Goal: Information Seeking & Learning: Find specific fact

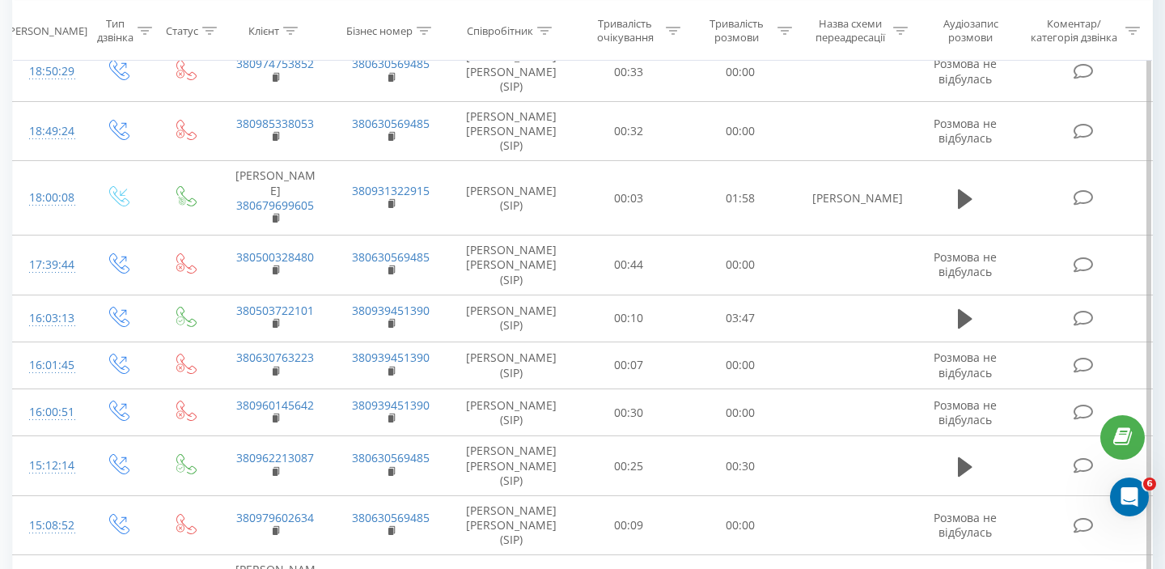
scroll to position [343, 0]
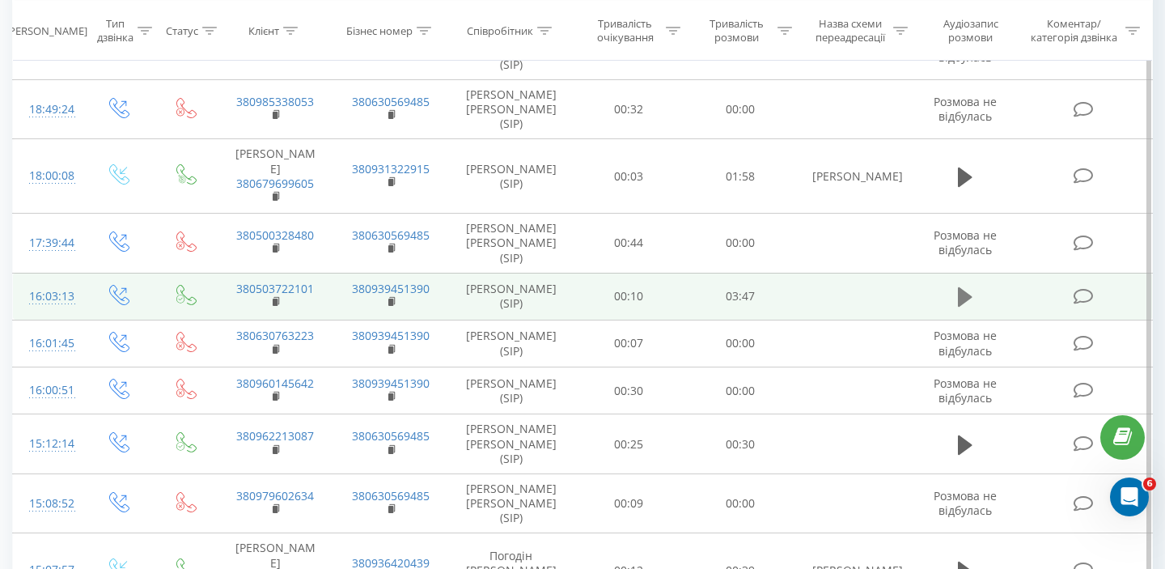
click at [961, 287] on icon at bounding box center [965, 296] width 15 height 19
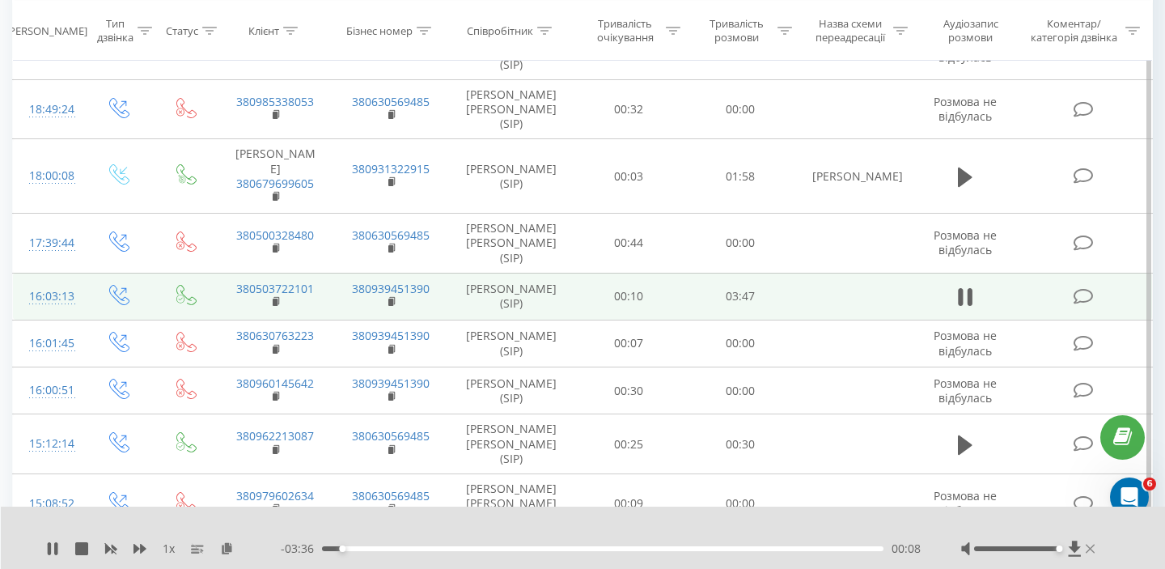
drag, startPoint x: 1048, startPoint y: 548, endPoint x: 1088, endPoint y: 548, distance: 40.4
click at [1088, 548] on div at bounding box center [1030, 548] width 138 height 16
click at [1063, 549] on div at bounding box center [1030, 548] width 138 height 16
drag, startPoint x: 1060, startPoint y: 549, endPoint x: 1086, endPoint y: 544, distance: 27.1
click at [1086, 544] on div at bounding box center [1030, 548] width 138 height 16
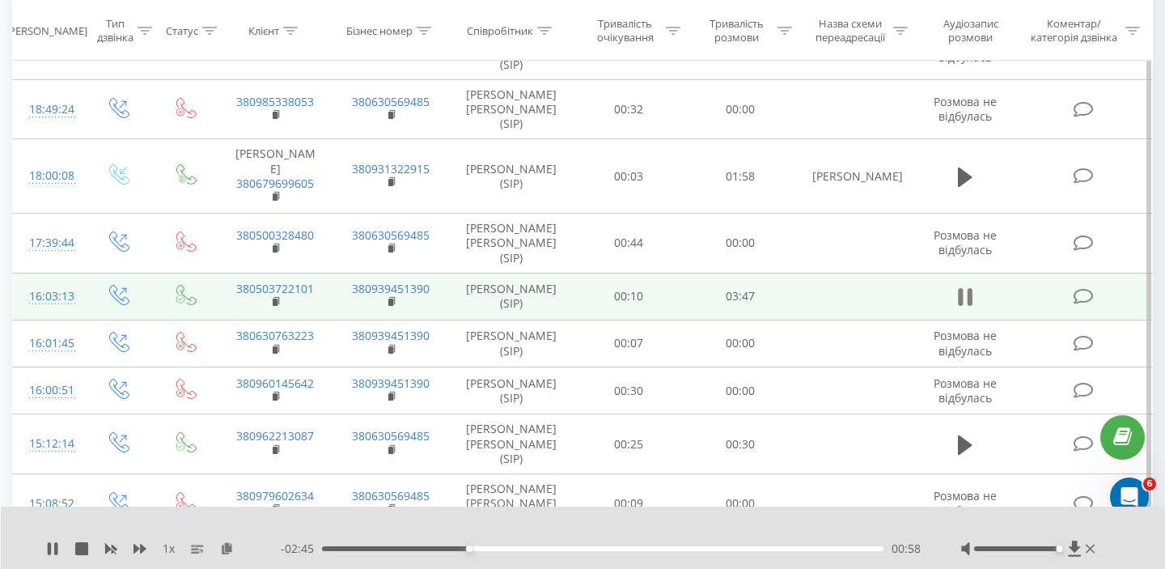
click at [969, 288] on icon at bounding box center [970, 297] width 5 height 18
click at [964, 287] on icon at bounding box center [965, 296] width 15 height 19
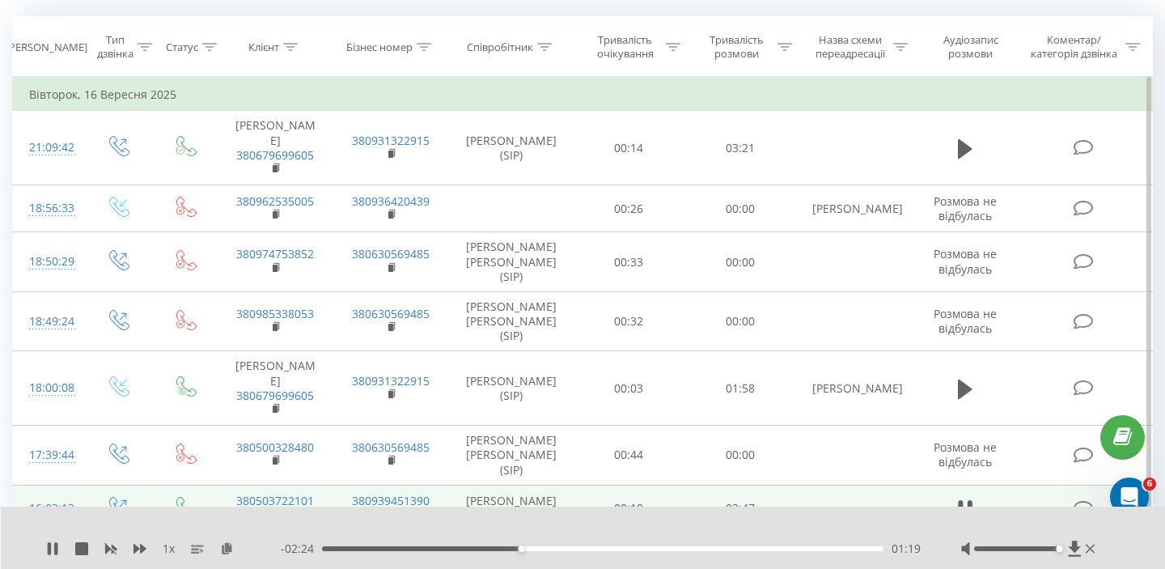
scroll to position [0, 0]
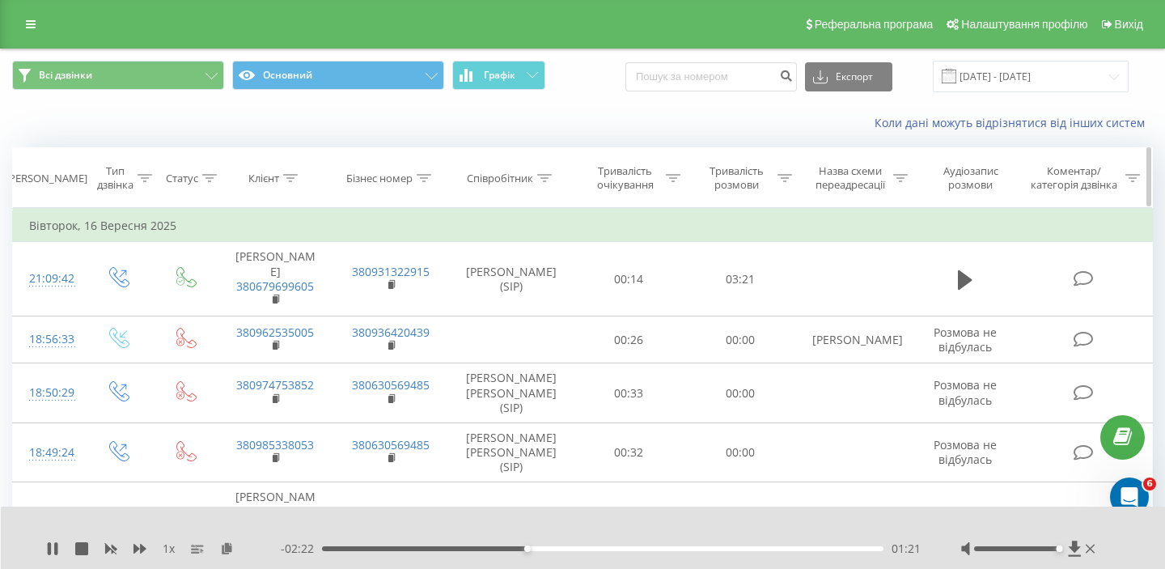
click at [545, 179] on icon at bounding box center [544, 178] width 15 height 8
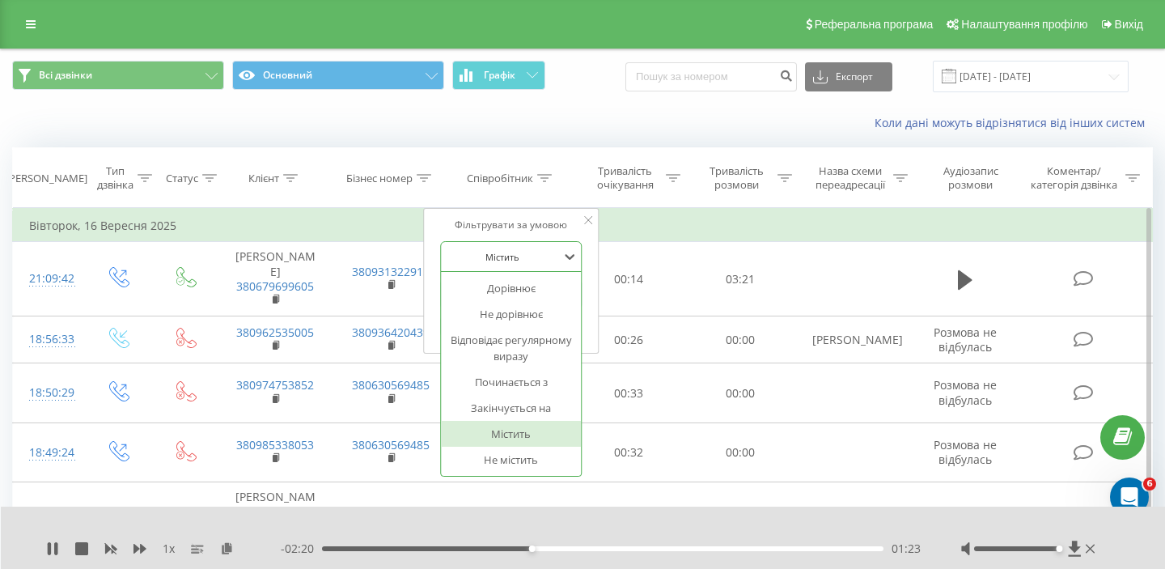
click at [549, 249] on div at bounding box center [502, 256] width 115 height 15
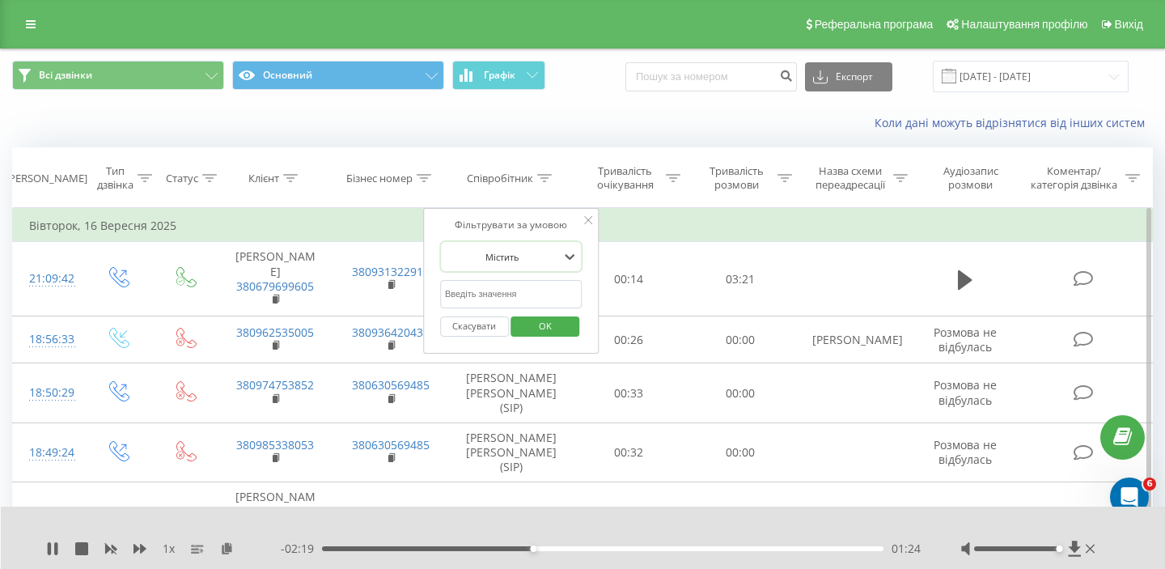
click at [549, 249] on div at bounding box center [502, 256] width 115 height 15
click at [543, 289] on input "text" at bounding box center [511, 294] width 142 height 28
type input "b"
click at [676, 214] on td "Вівторок, 16 Вересня 2025" at bounding box center [583, 226] width 1140 height 32
click at [543, 179] on icon at bounding box center [544, 178] width 15 height 8
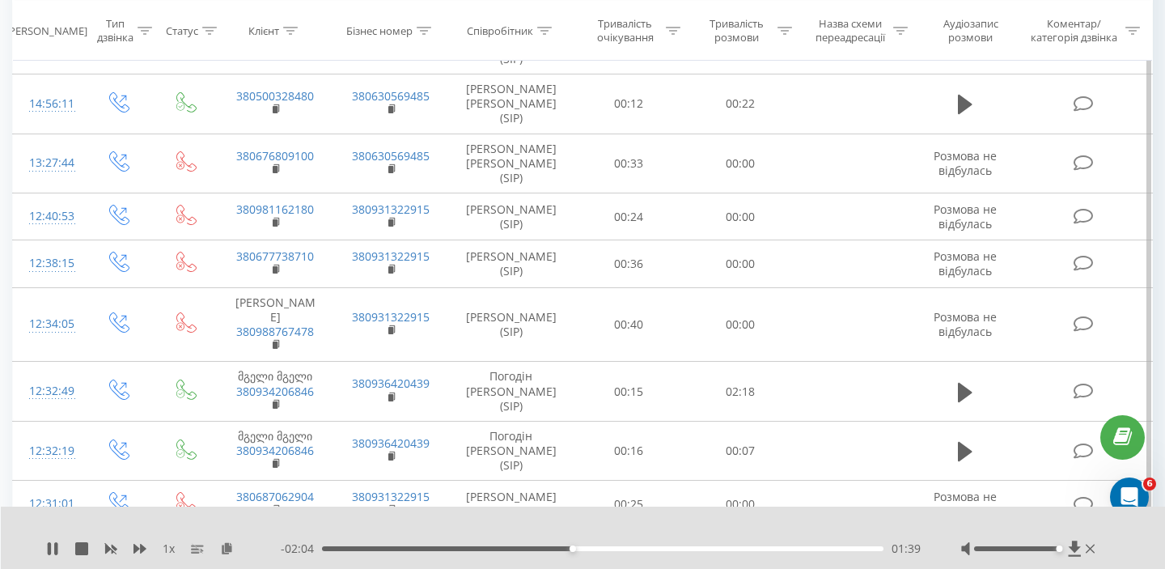
scroll to position [1159, 0]
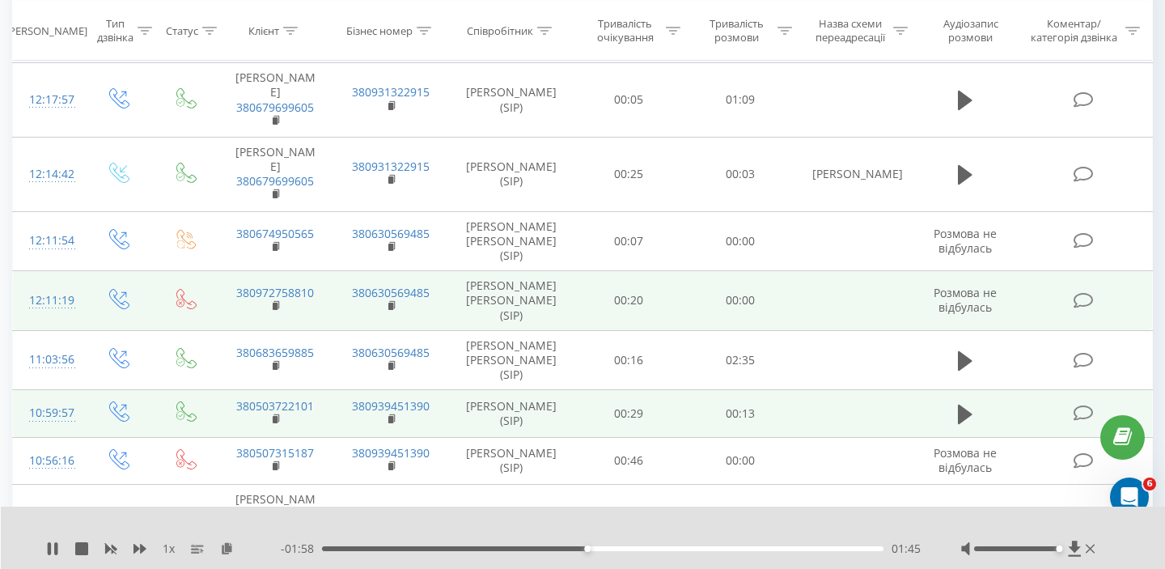
scroll to position [255, 0]
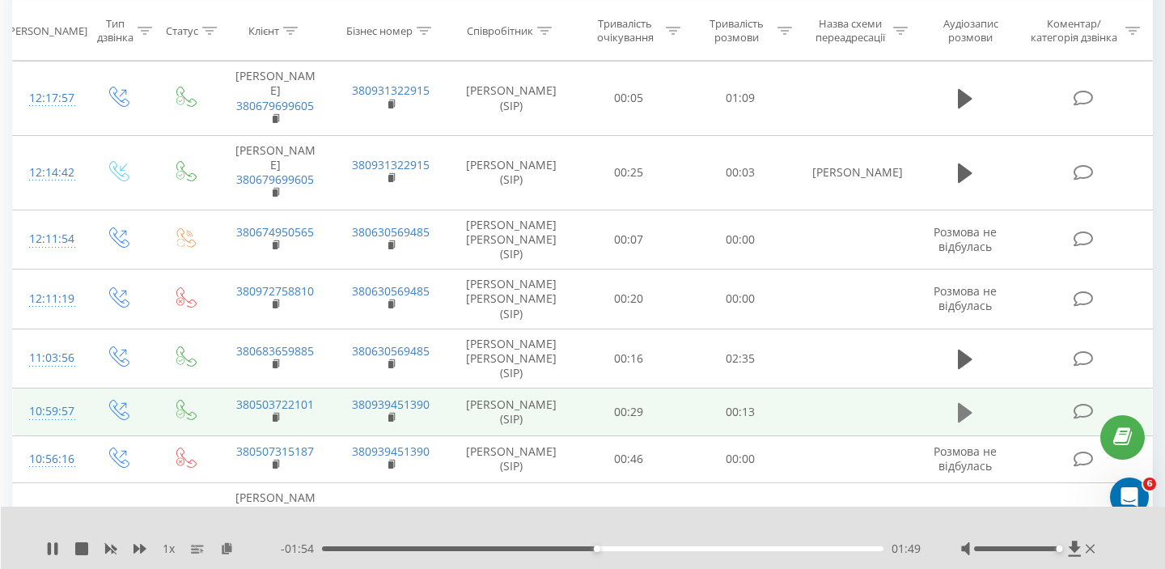
click at [963, 403] on icon at bounding box center [965, 412] width 15 height 19
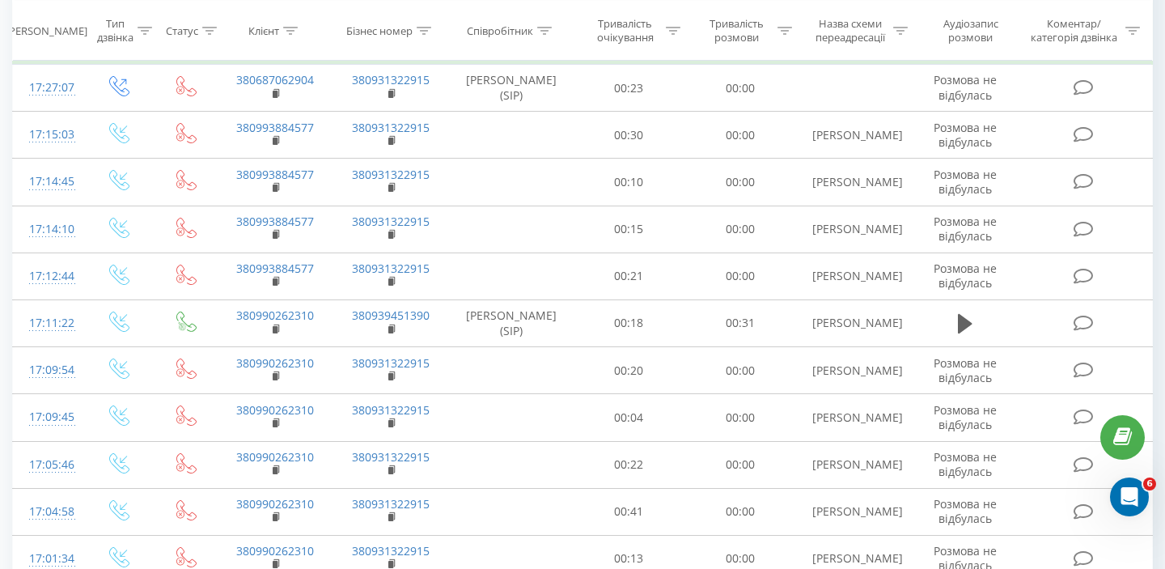
scroll to position [1099, 0]
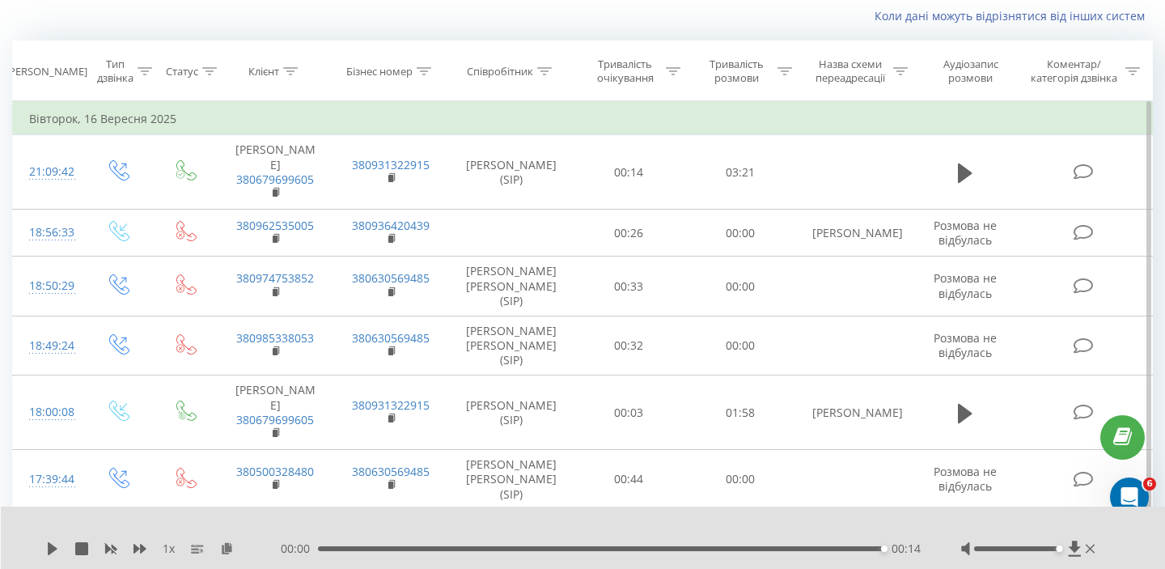
scroll to position [36, 0]
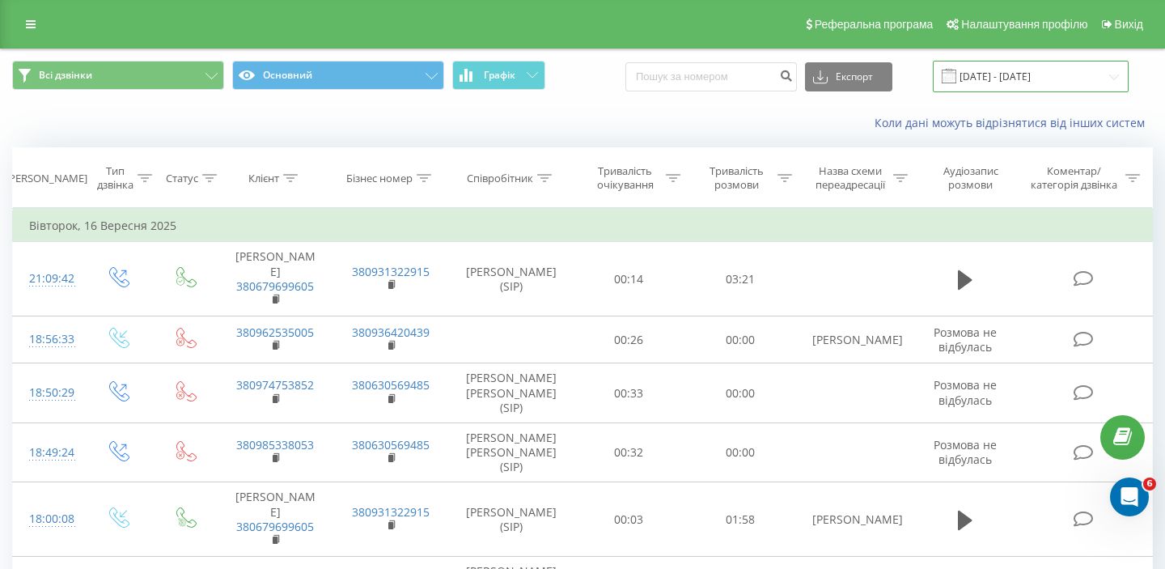
click at [1089, 73] on input "[DATE] - [DATE]" at bounding box center [1031, 77] width 196 height 32
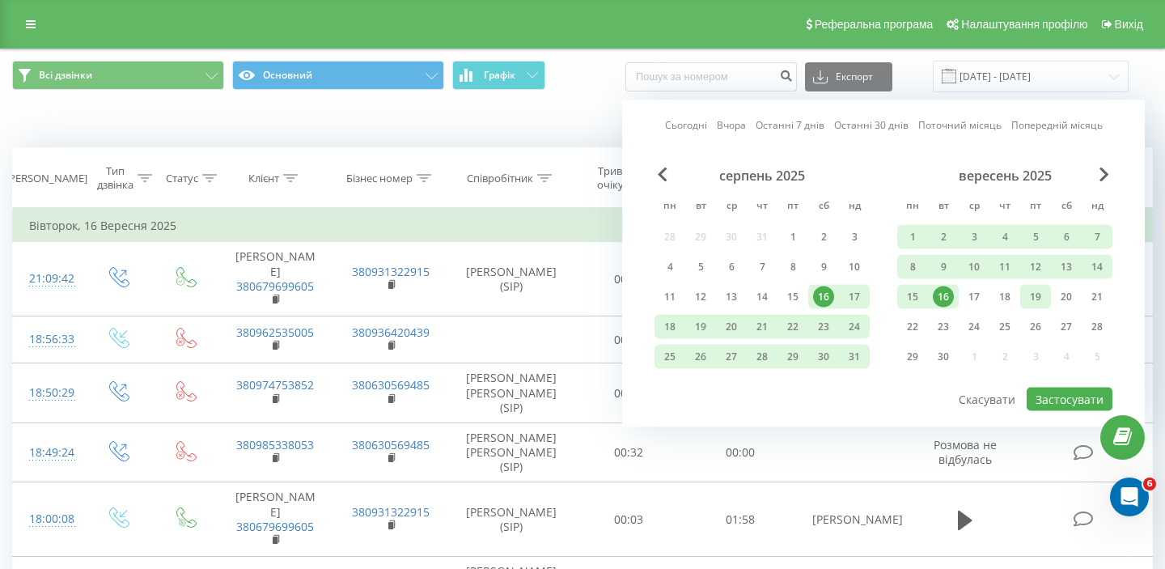
click at [1035, 301] on div "19" at bounding box center [1035, 296] width 21 height 21
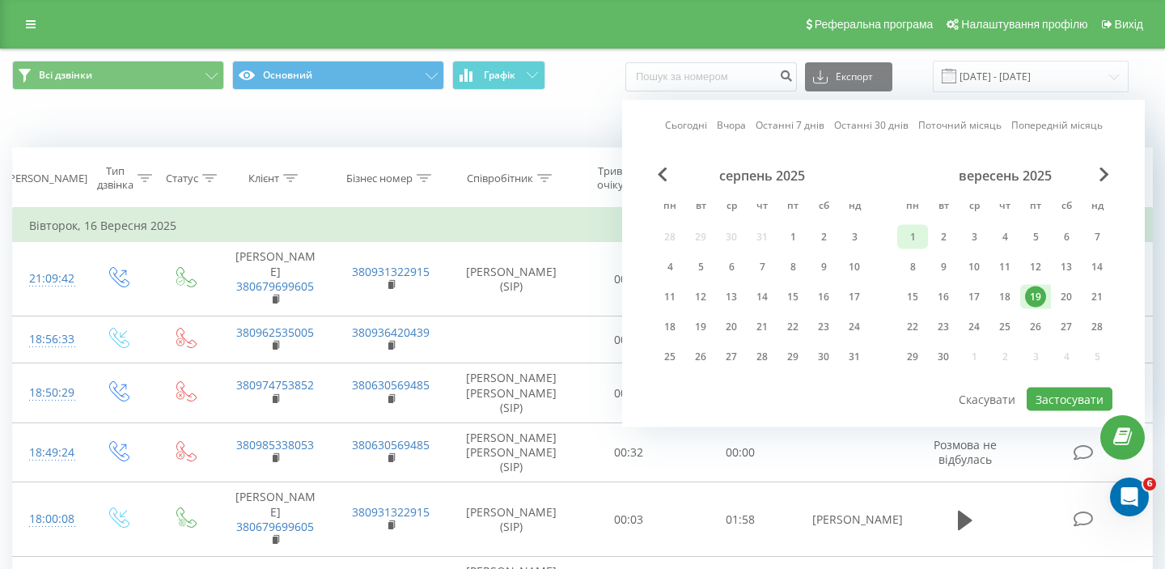
click at [923, 230] on div "1" at bounding box center [912, 237] width 31 height 24
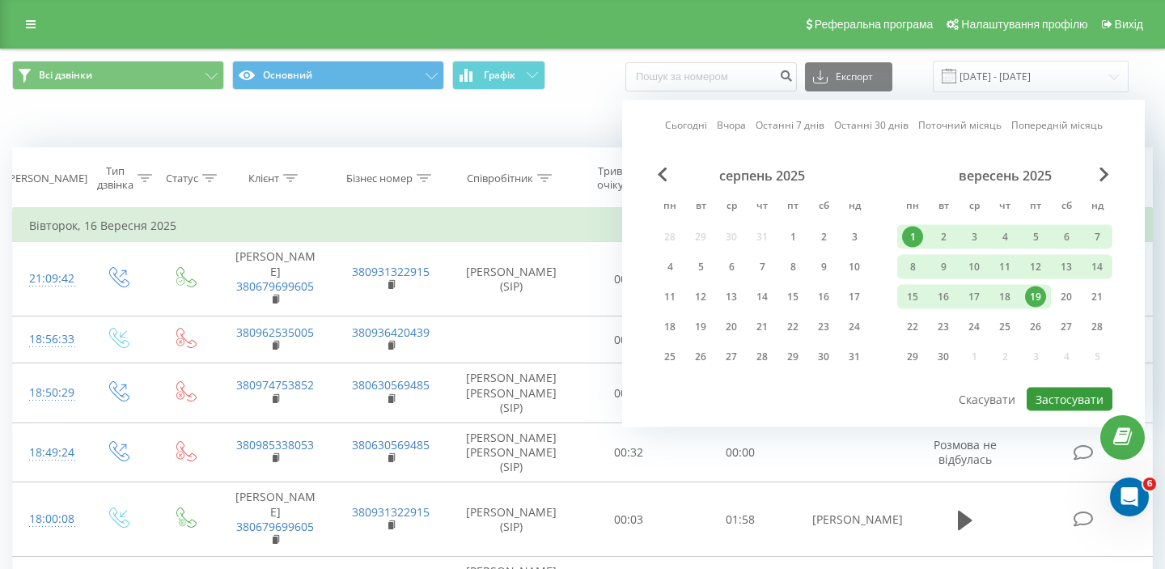
click at [1074, 399] on button "Застосувати" at bounding box center [1070, 398] width 86 height 23
type input "01.09.2025 - 19.09.2025"
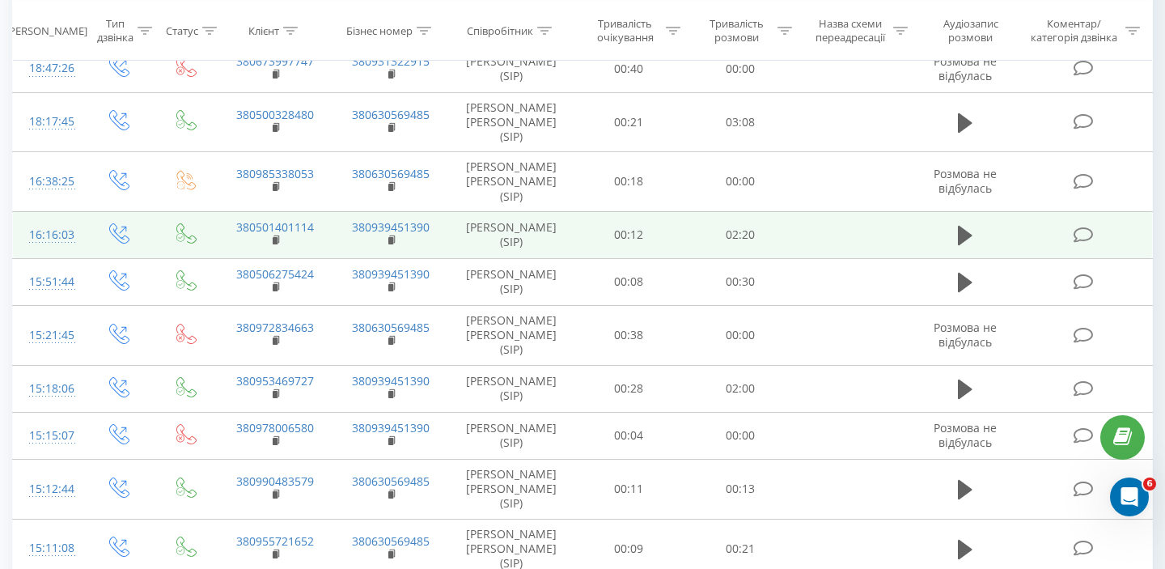
scroll to position [197, 0]
click at [968, 225] on icon at bounding box center [965, 234] width 15 height 19
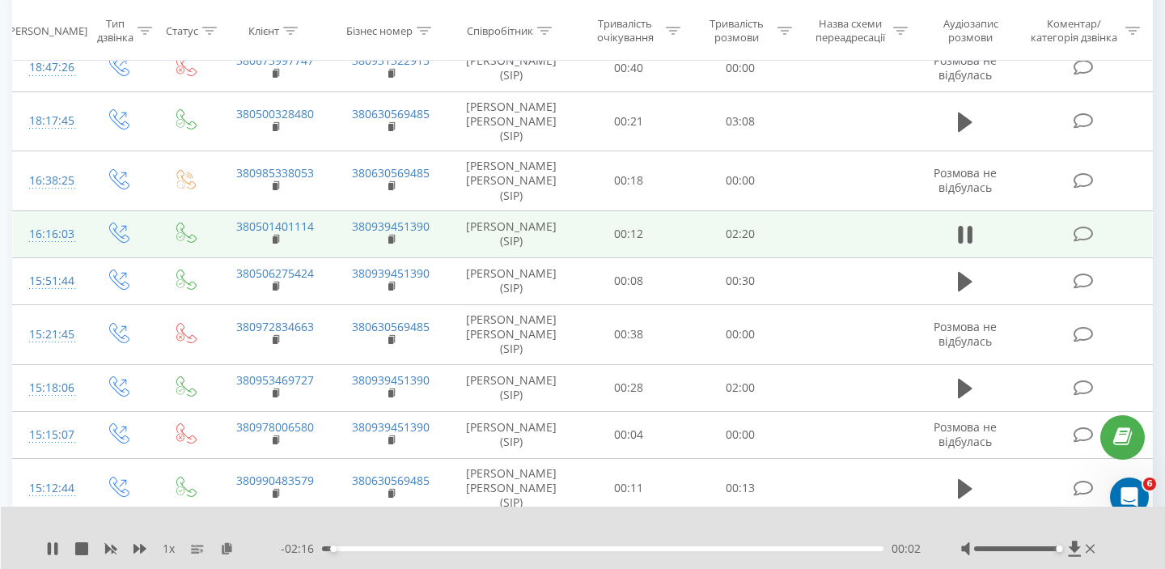
drag, startPoint x: 1031, startPoint y: 547, endPoint x: 1099, endPoint y: 555, distance: 69.2
click at [1099, 555] on div "1 x - 02:16 00:02 00:02" at bounding box center [583, 537] width 1165 height 62
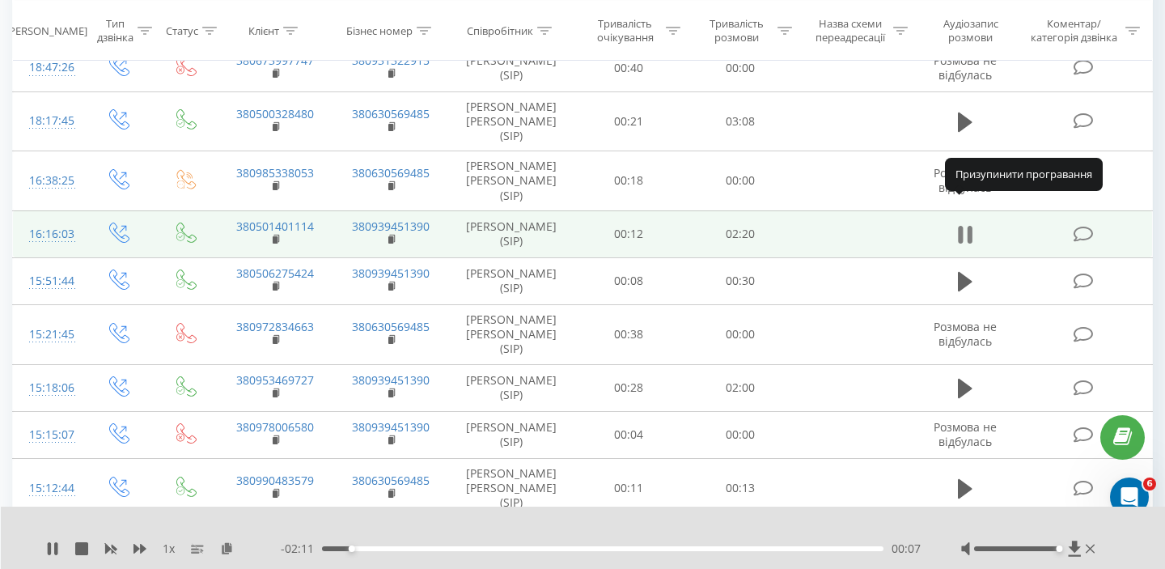
click at [965, 223] on icon at bounding box center [965, 234] width 15 height 23
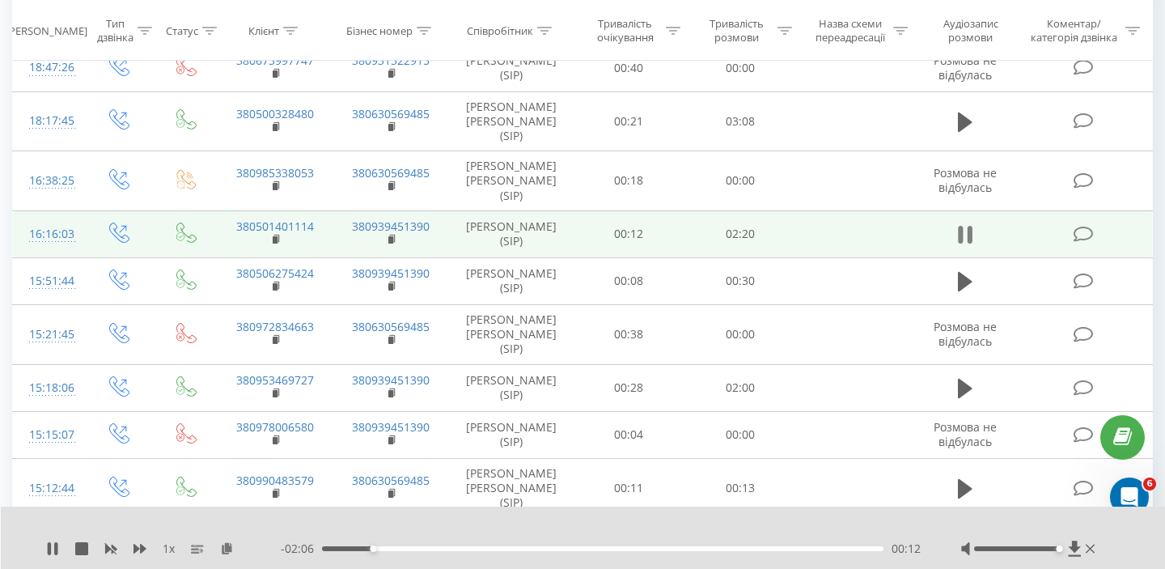
click at [964, 223] on icon at bounding box center [965, 234] width 15 height 23
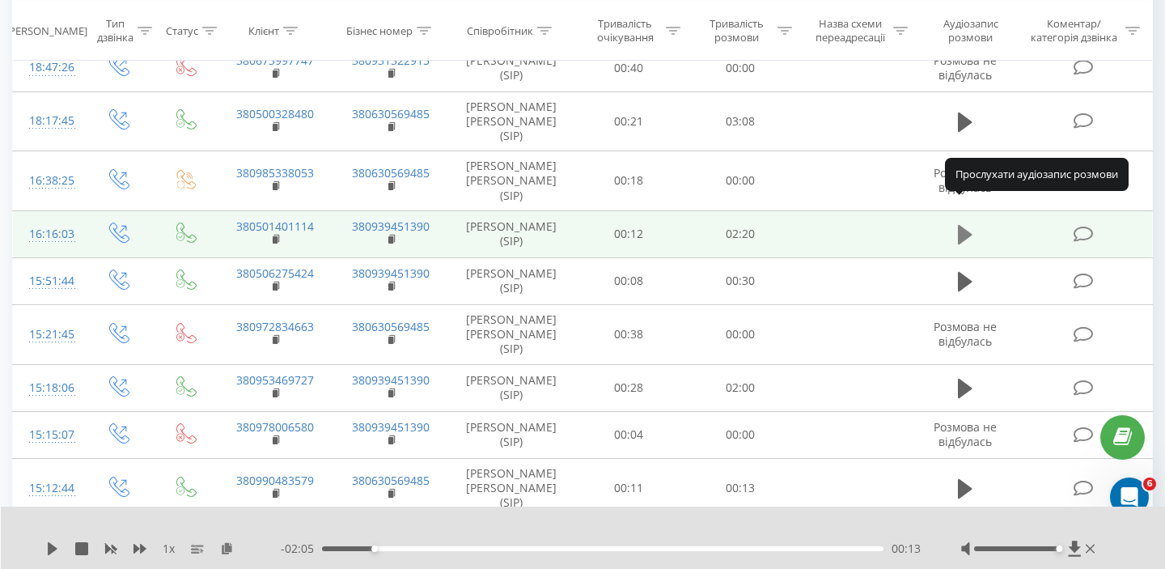
click at [964, 225] on icon at bounding box center [965, 234] width 15 height 19
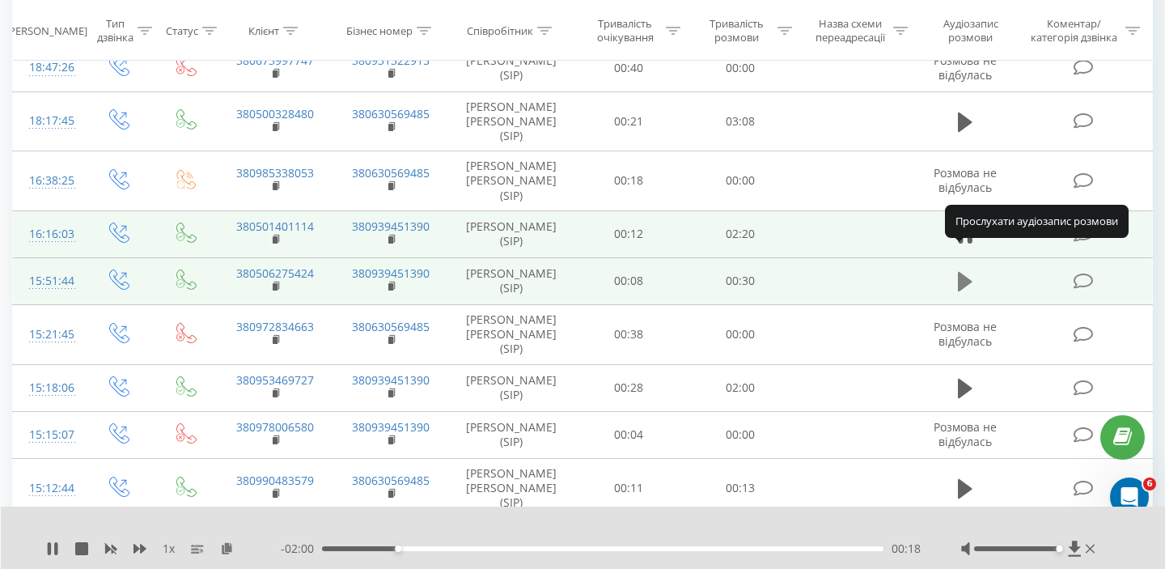
click at [963, 272] on icon at bounding box center [965, 281] width 15 height 19
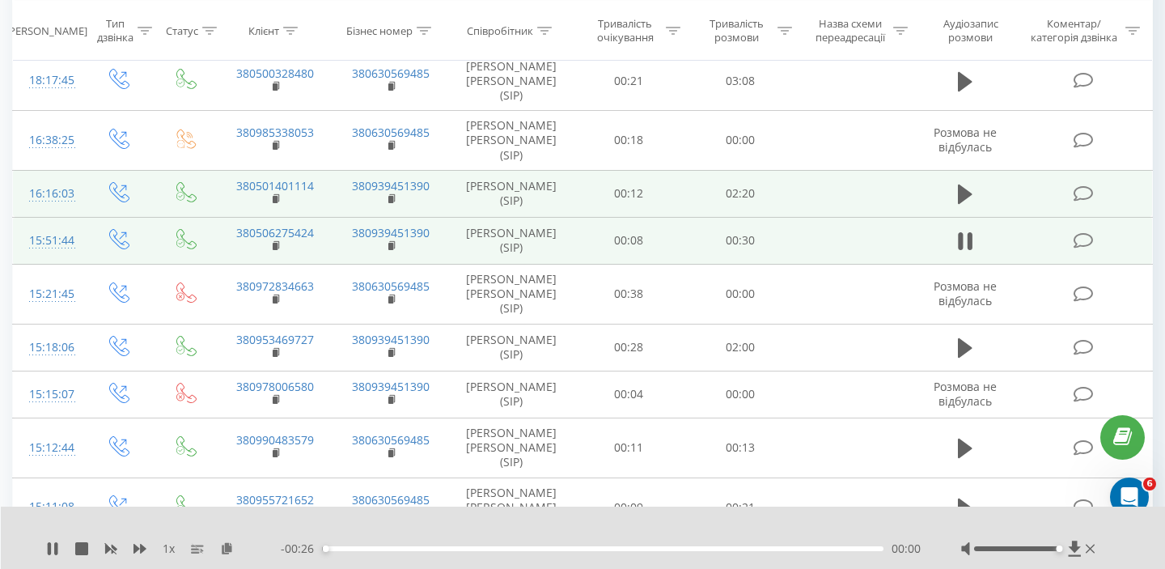
scroll to position [236, 0]
click at [968, 231] on button at bounding box center [965, 243] width 24 height 24
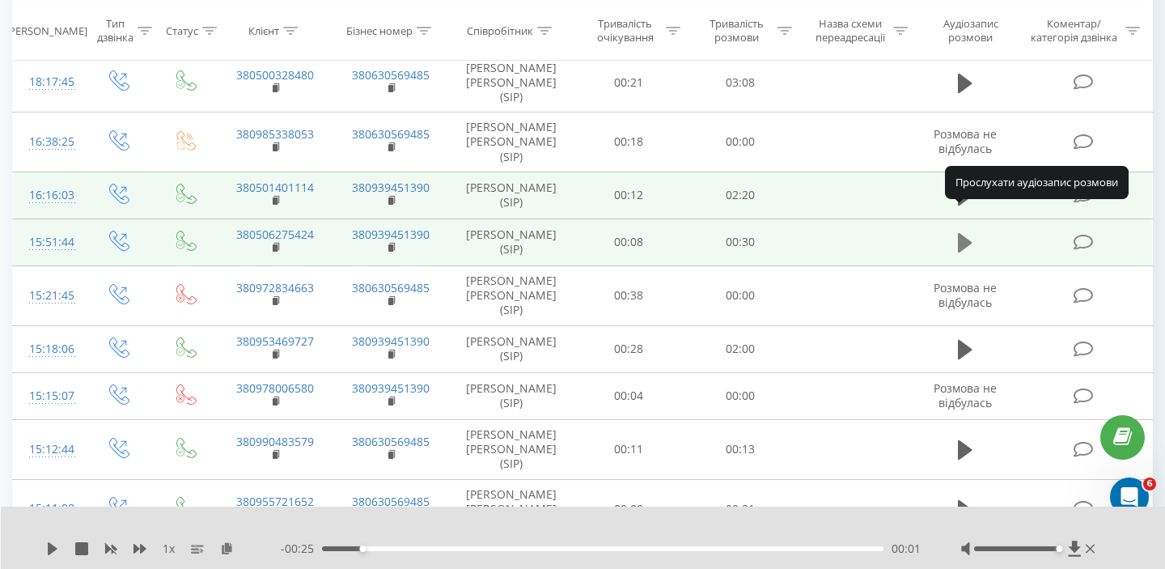
click at [968, 231] on button at bounding box center [965, 243] width 24 height 24
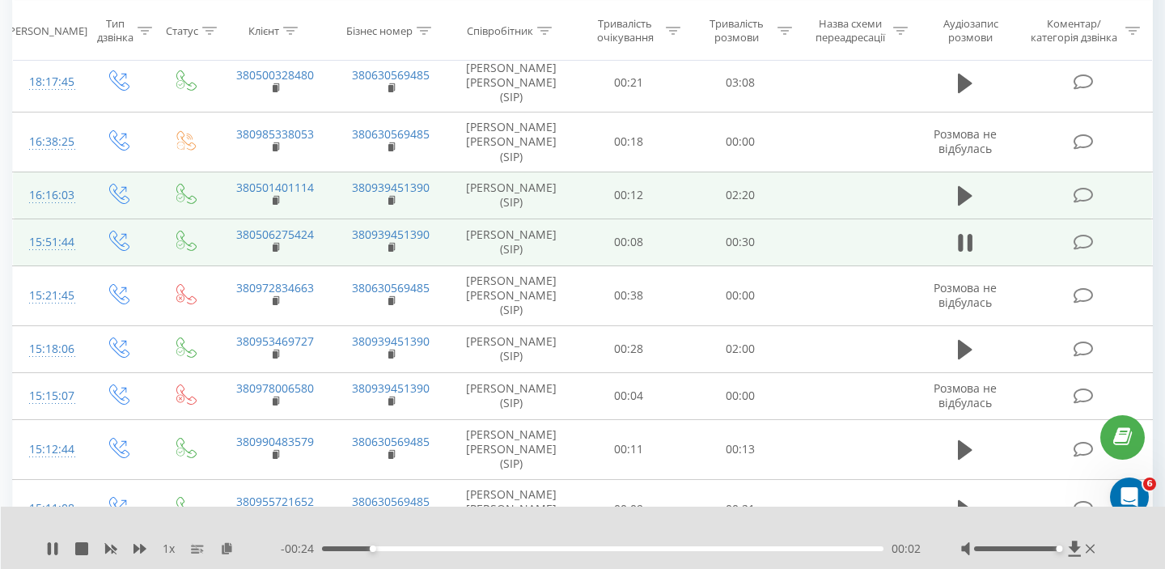
click at [968, 231] on button at bounding box center [965, 243] width 24 height 24
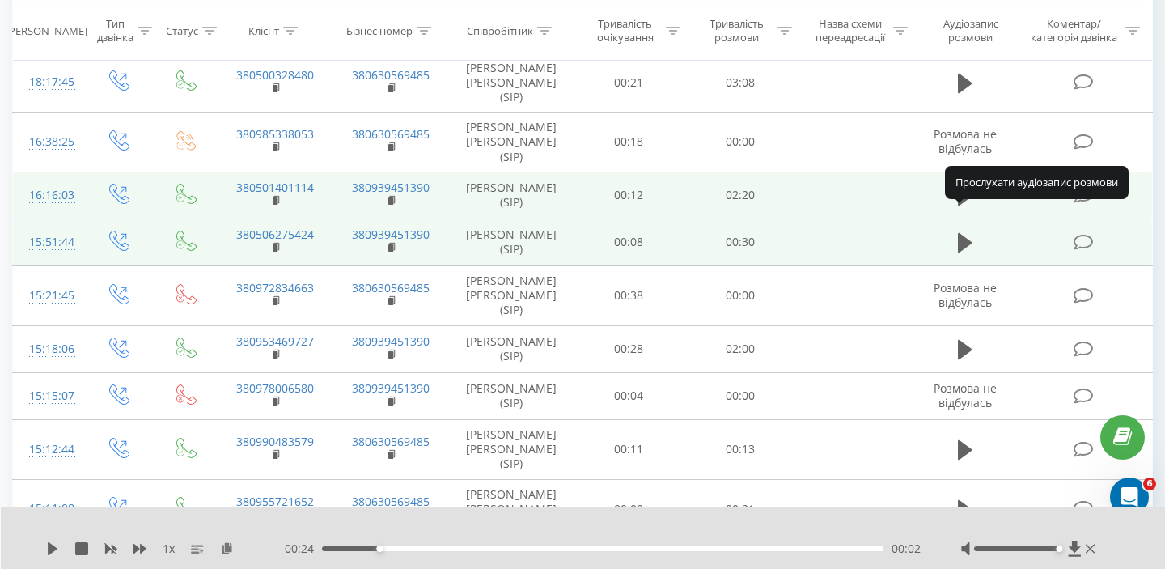
click at [968, 231] on button at bounding box center [965, 243] width 24 height 24
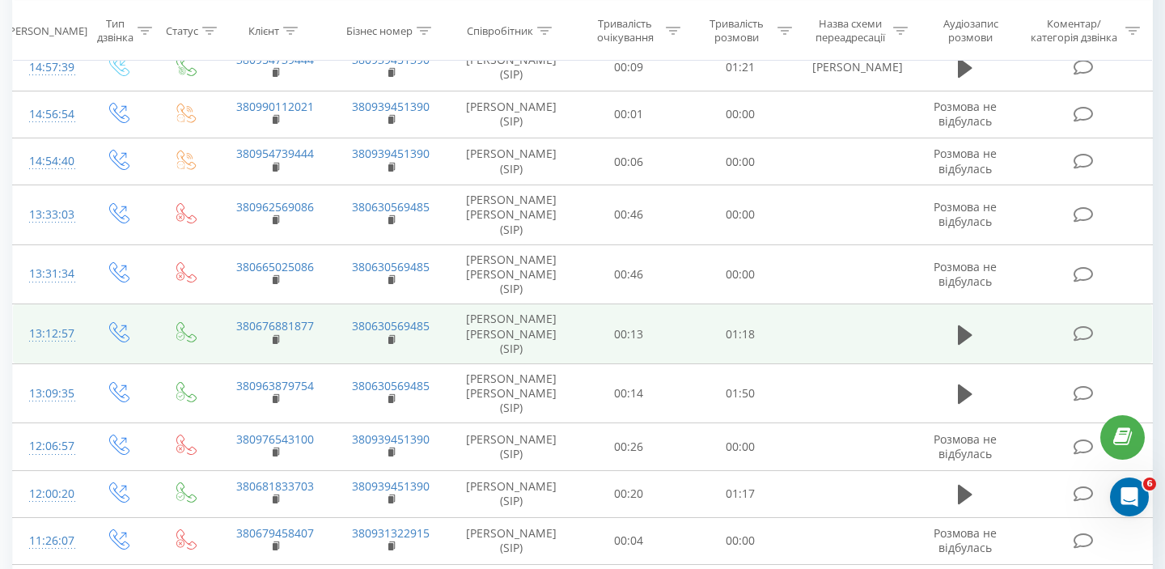
scroll to position [946, 0]
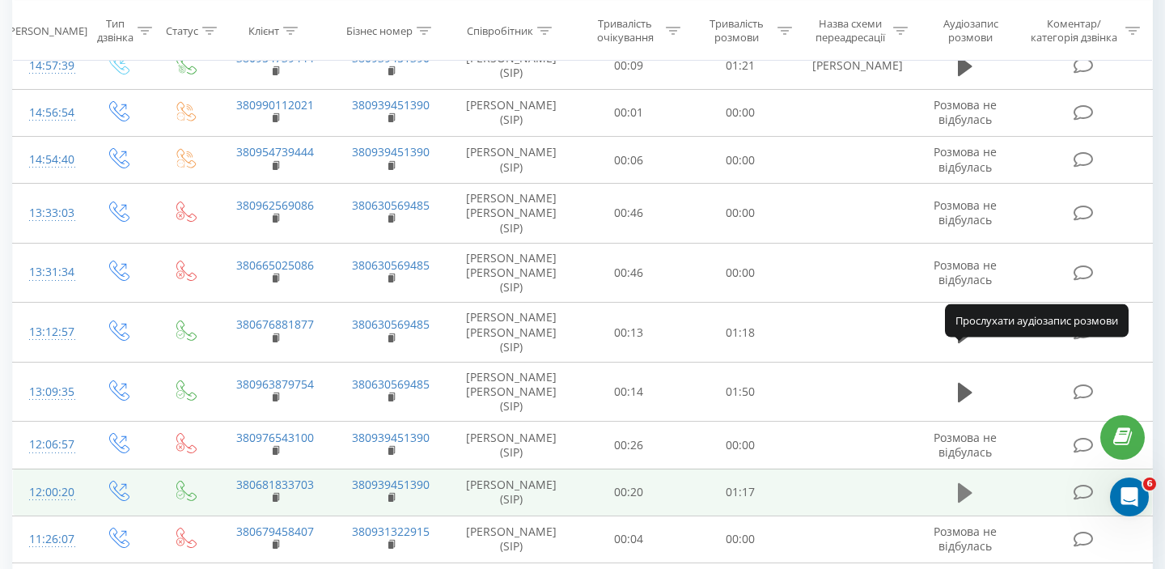
click at [960, 483] on icon at bounding box center [965, 492] width 15 height 19
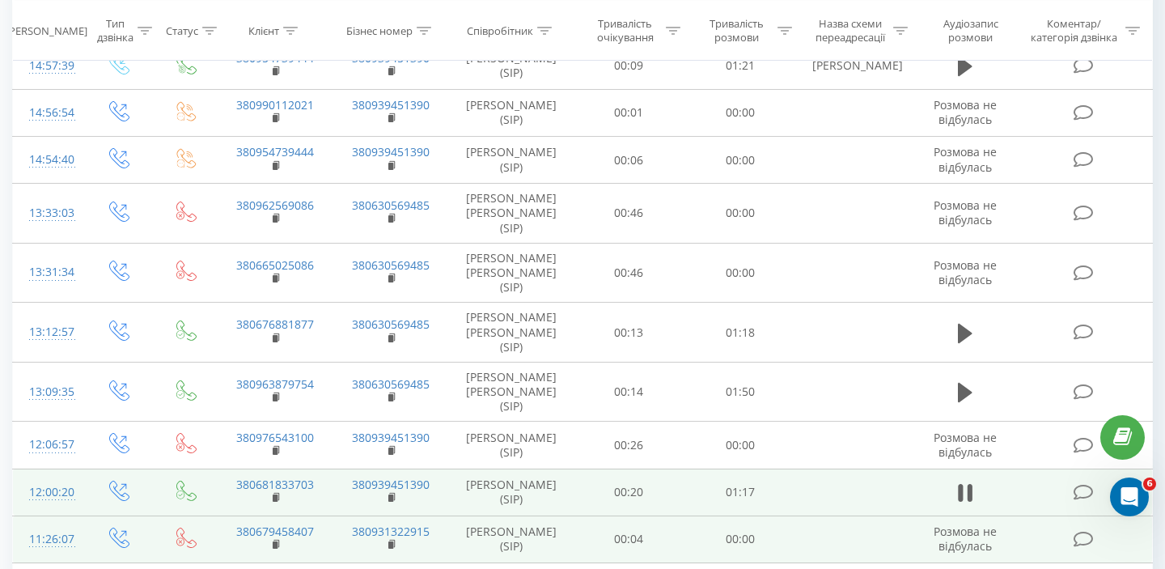
scroll to position [973, 0]
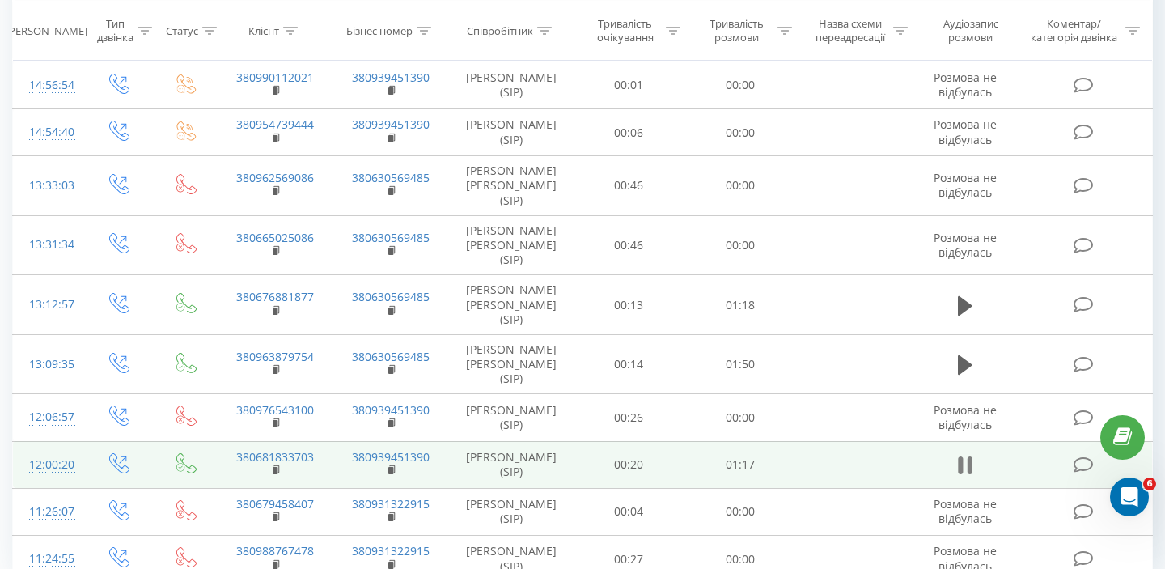
click at [968, 456] on icon at bounding box center [970, 465] width 5 height 18
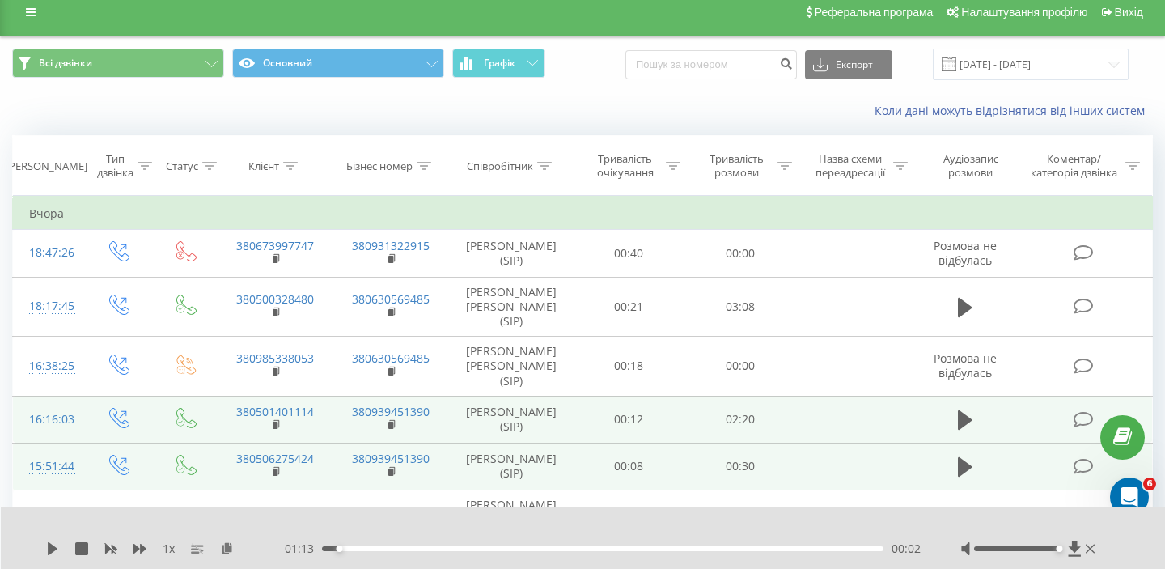
scroll to position [0, 0]
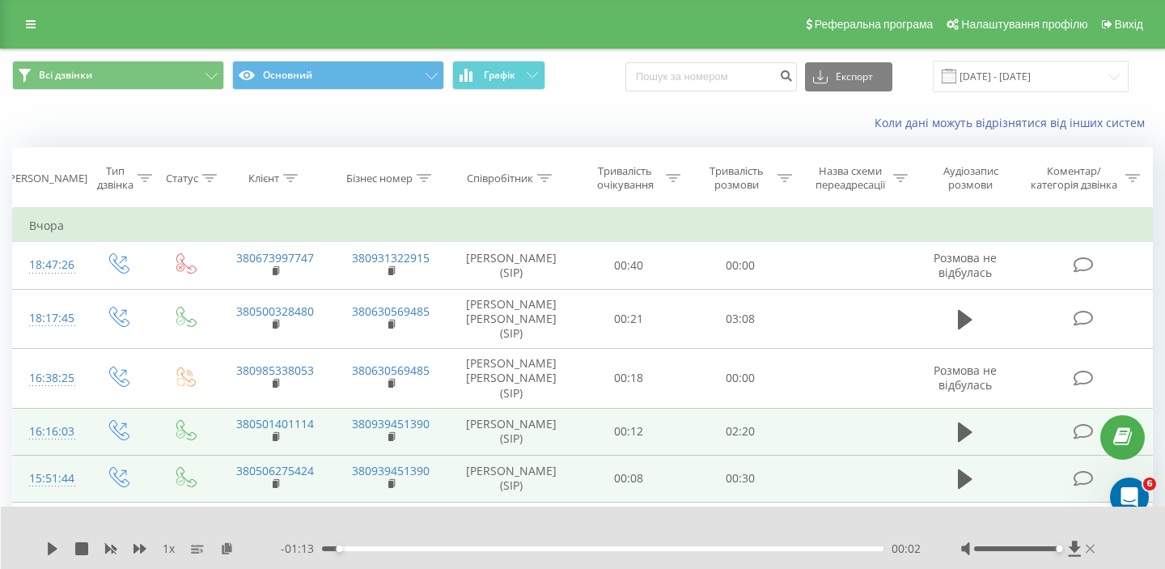
click at [1089, 548] on icon at bounding box center [1090, 548] width 9 height 9
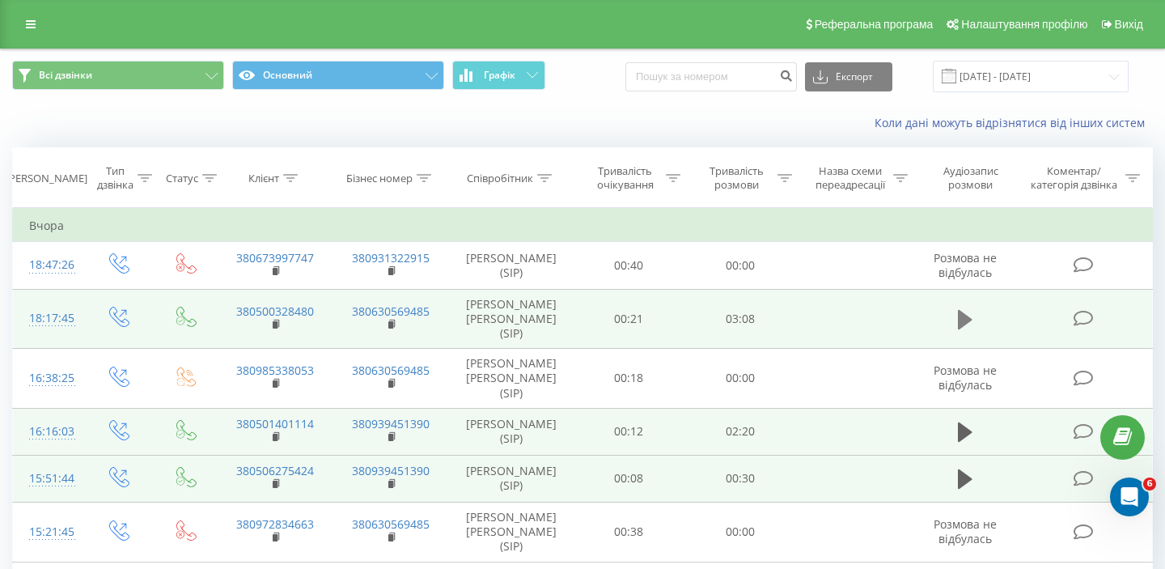
click at [972, 316] on icon at bounding box center [965, 319] width 15 height 23
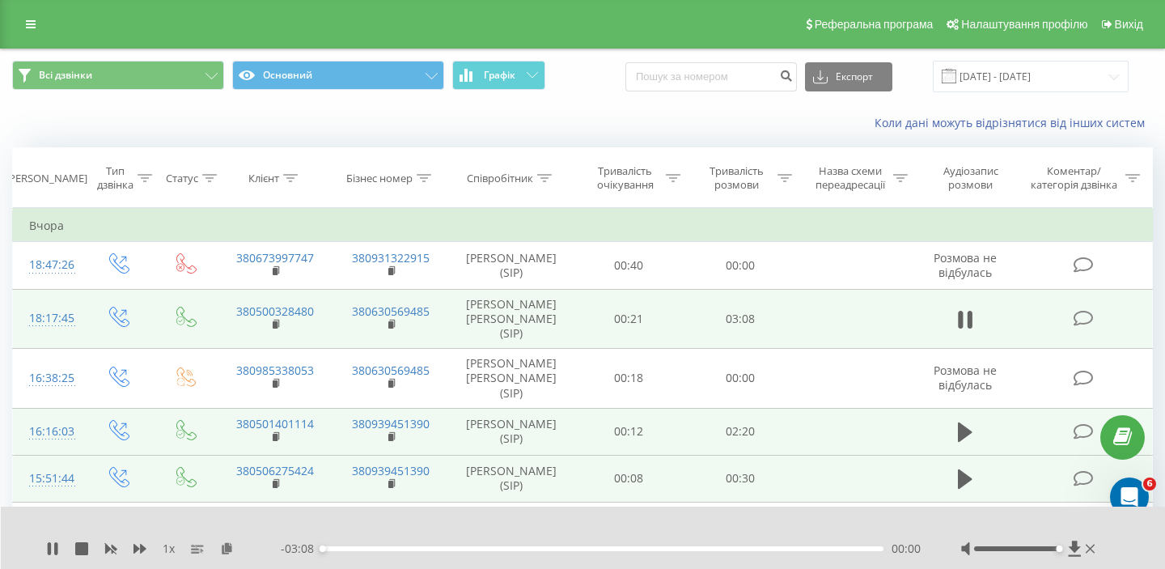
click at [341, 549] on div "00:00" at bounding box center [602, 548] width 561 height 5
drag, startPoint x: 438, startPoint y: 306, endPoint x: 334, endPoint y: 304, distance: 104.4
click at [334, 304] on td "380630569485" at bounding box center [391, 319] width 116 height 60
click at [333, 304] on td "380630569485" at bounding box center [391, 319] width 116 height 60
drag, startPoint x: 333, startPoint y: 305, endPoint x: 223, endPoint y: 303, distance: 110.0
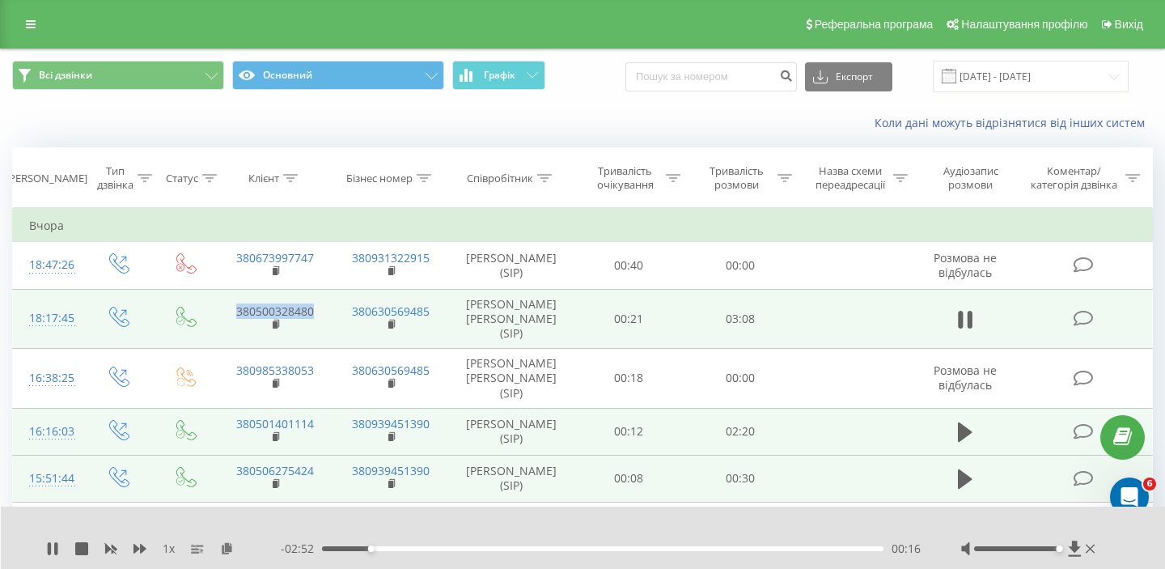
click at [223, 303] on tr "18:17:45 380500328480 380630569485 Остафійчук Юрій (SIP) 00:21 03:08" at bounding box center [583, 319] width 1140 height 60
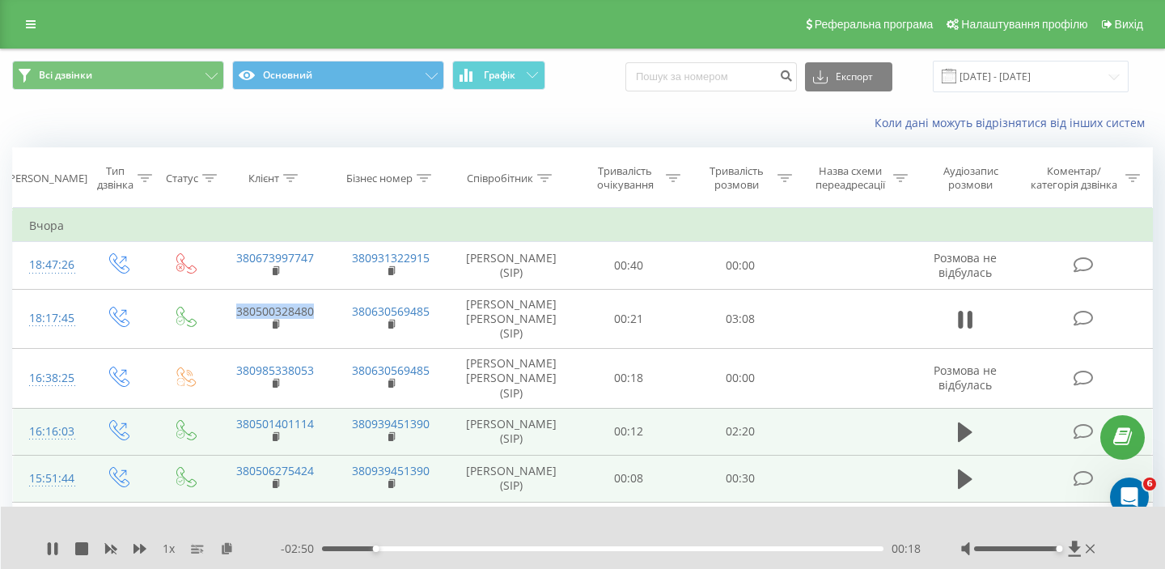
copy td "380500328480"
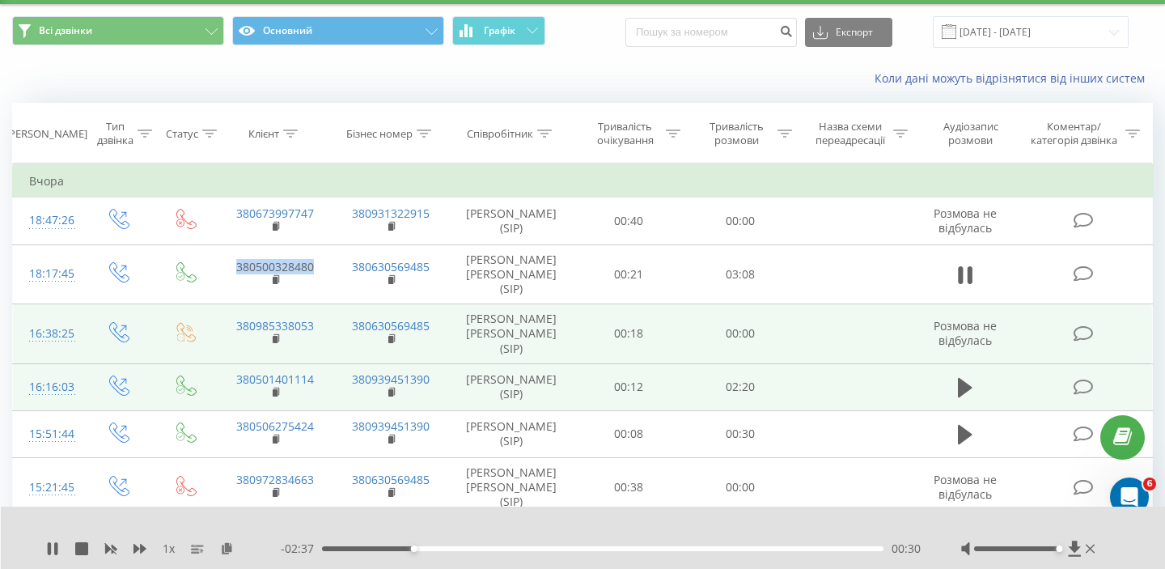
scroll to position [52, 0]
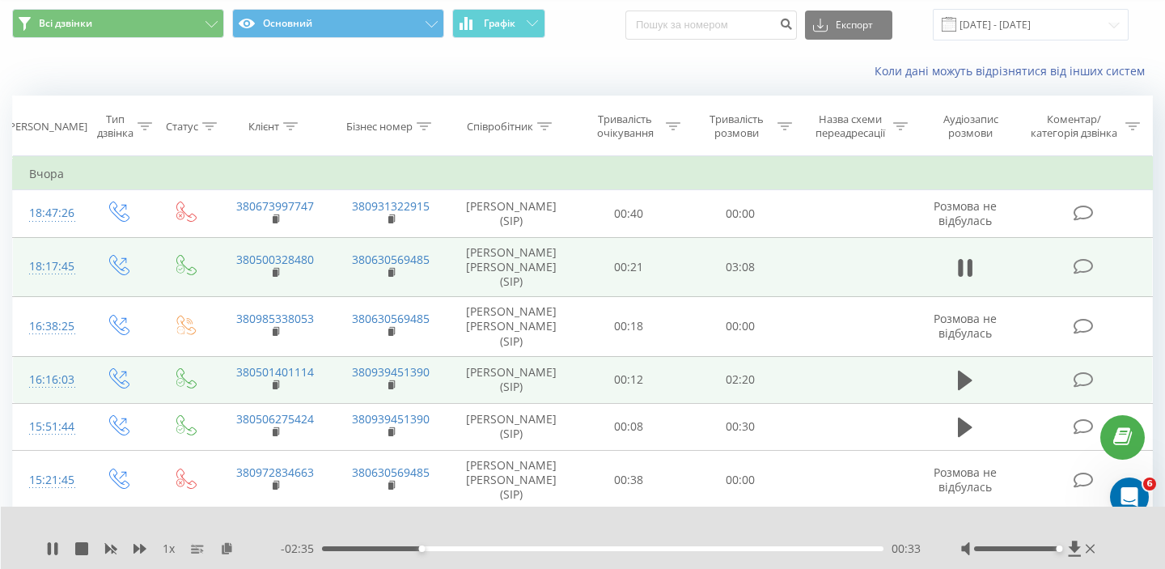
click at [690, 253] on td "03:08" at bounding box center [740, 267] width 112 height 60
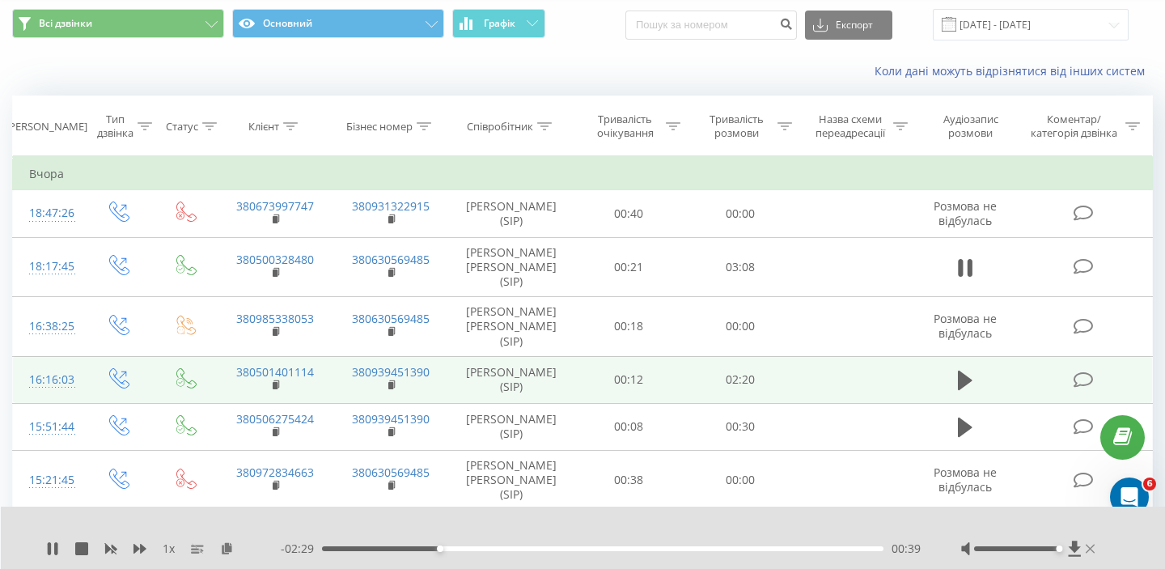
click at [1089, 551] on icon at bounding box center [1090, 548] width 9 height 13
